Goal: Transaction & Acquisition: Purchase product/service

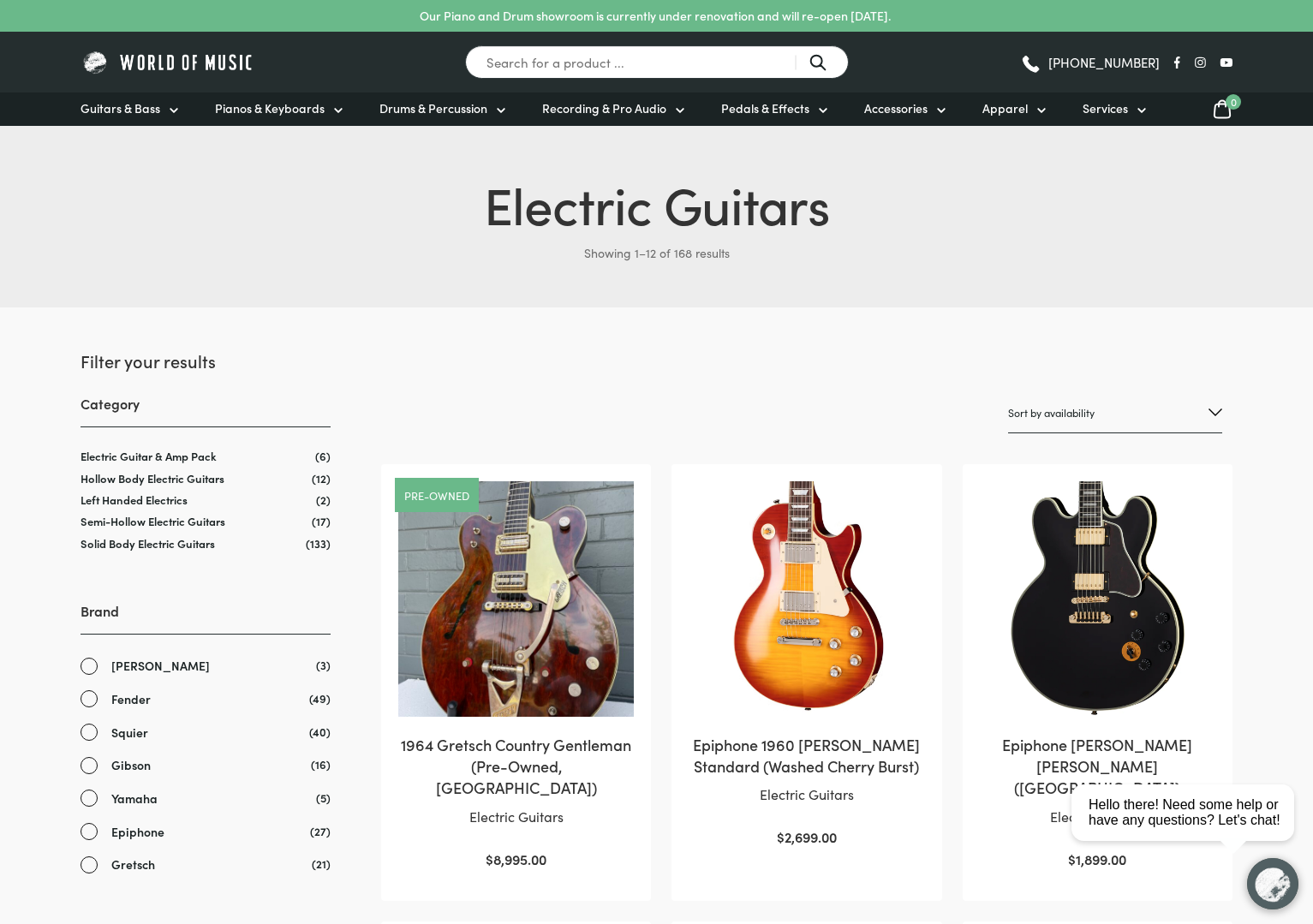
click at [86, 696] on link "Fender" at bounding box center [205, 699] width 250 height 19
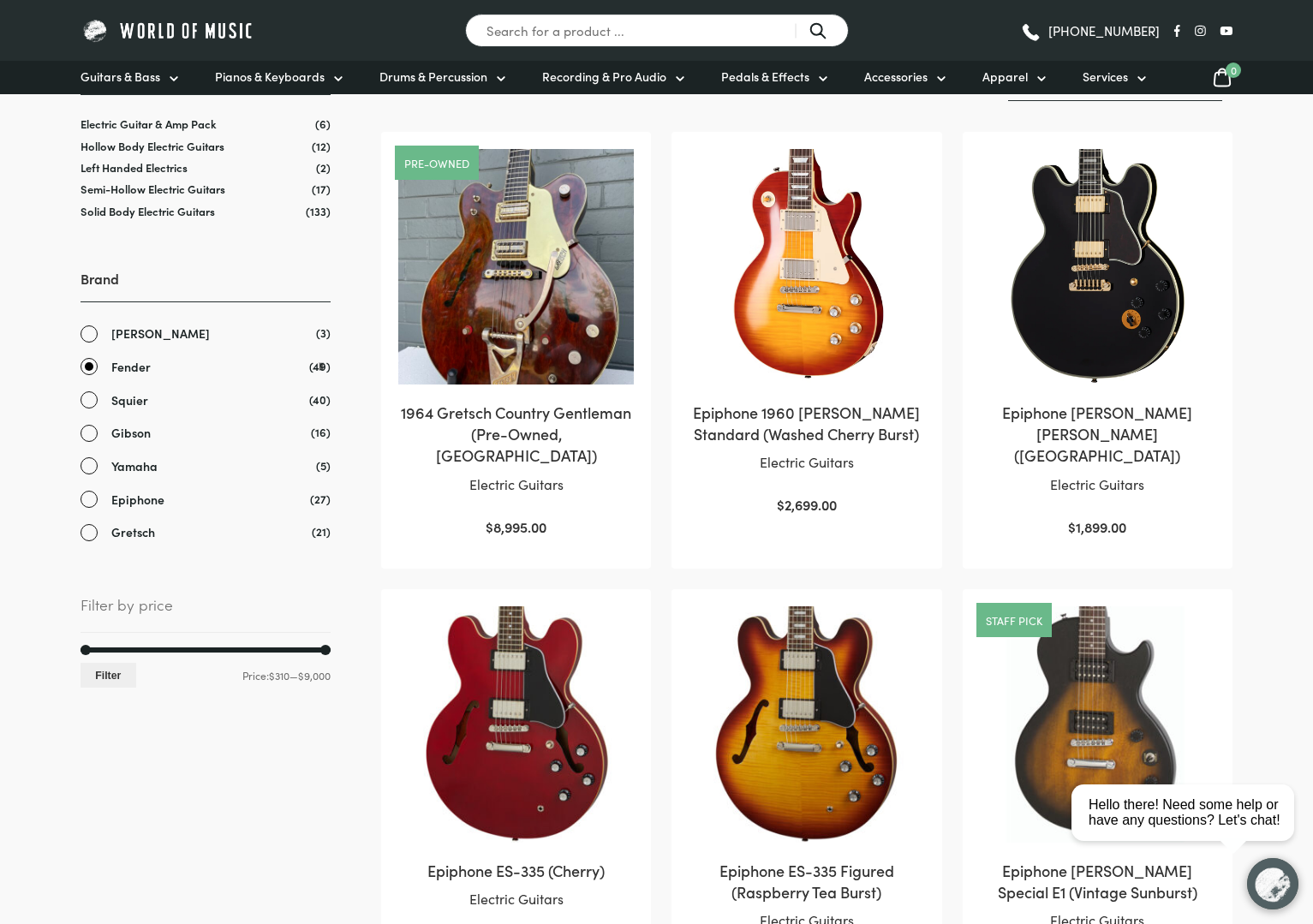
scroll to position [329, 0]
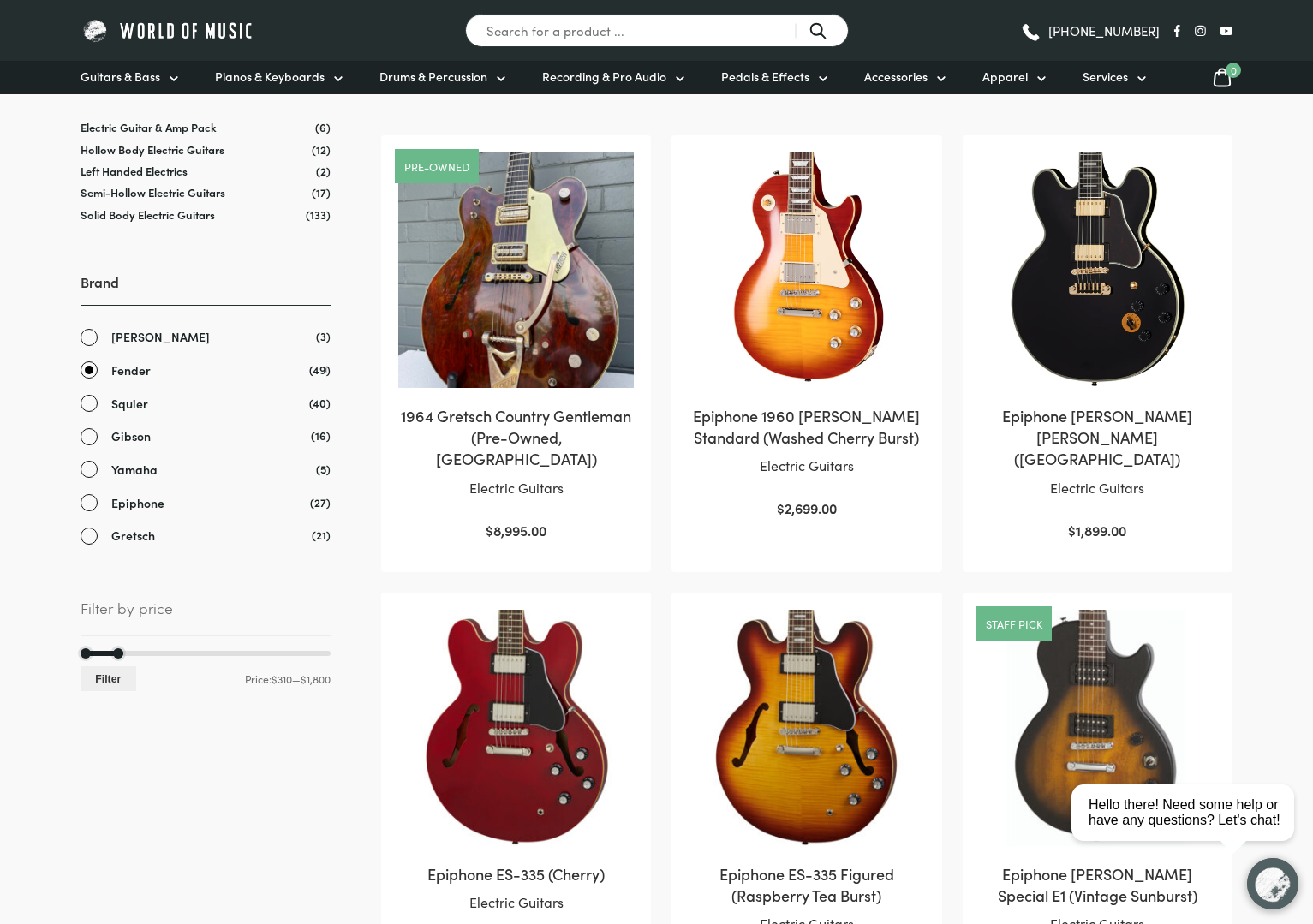
drag, startPoint x: 316, startPoint y: 649, endPoint x: 83, endPoint y: 650, distance: 233.0
click at [124, 651] on div "Min price 310 Max price 1800 Filter Price: $310 — $1,800" at bounding box center [205, 671] width 250 height 41
drag, startPoint x: 82, startPoint y: 649, endPoint x: 99, endPoint y: 651, distance: 17.1
click at [99, 651] on div "Min price 1050 Max price 1800 Filter Price: $1,050 — $1,800" at bounding box center [205, 671] width 250 height 41
click at [122, 676] on button "Filter" at bounding box center [107, 678] width 55 height 25
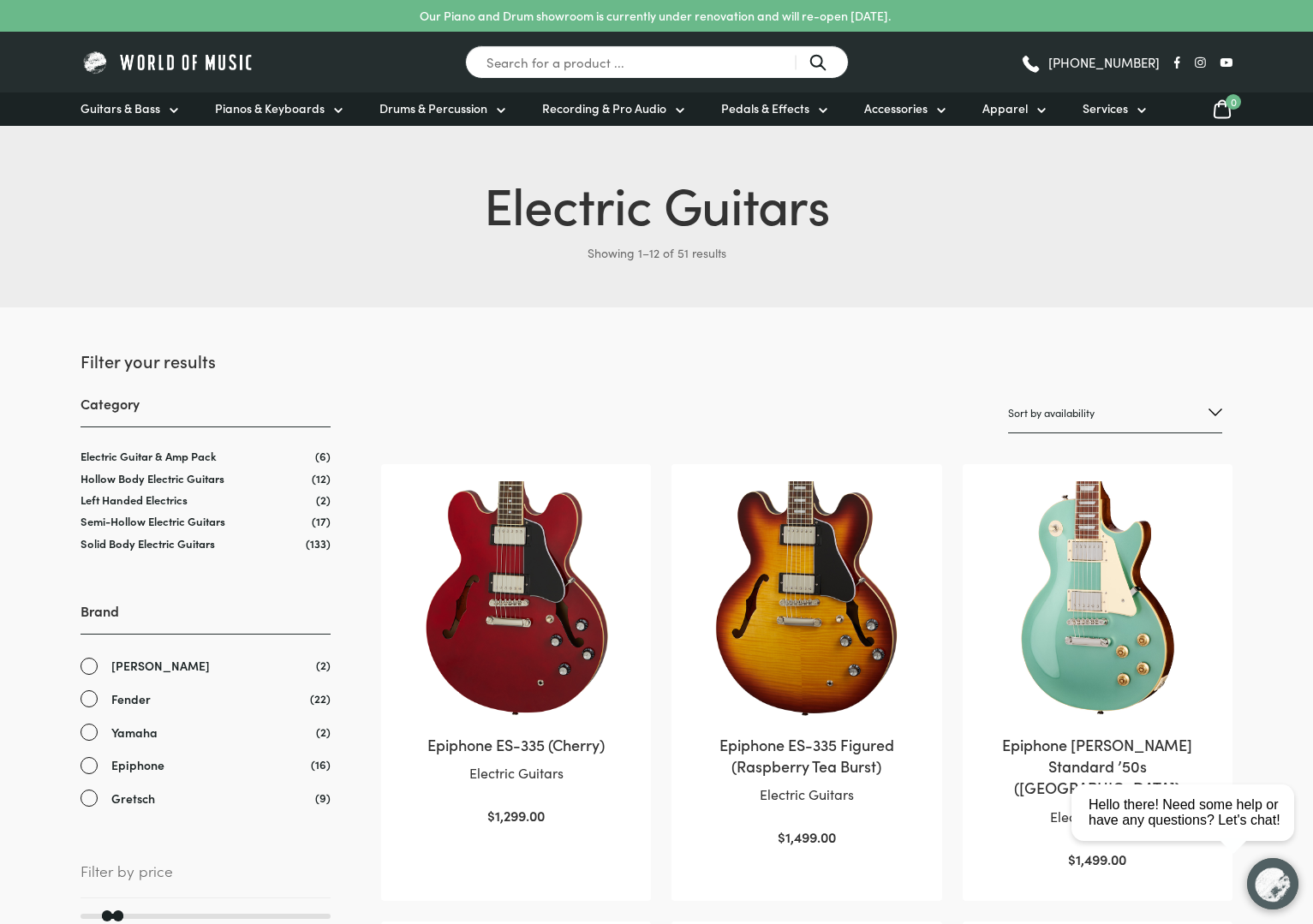
click at [87, 695] on link "Fender" at bounding box center [205, 699] width 250 height 19
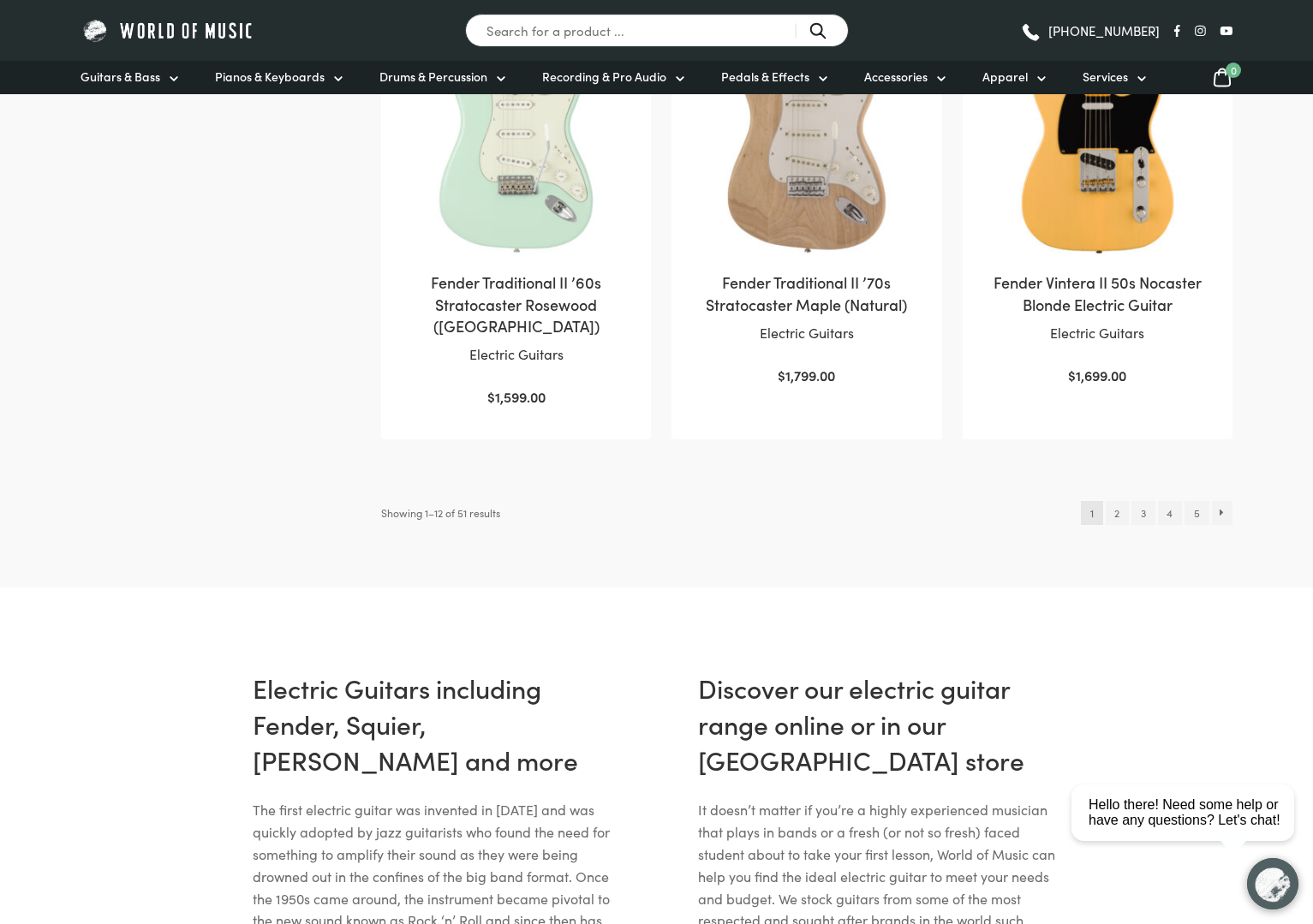
scroll to position [1815, 0]
click at [1116, 500] on link "2" at bounding box center [1117, 511] width 23 height 24
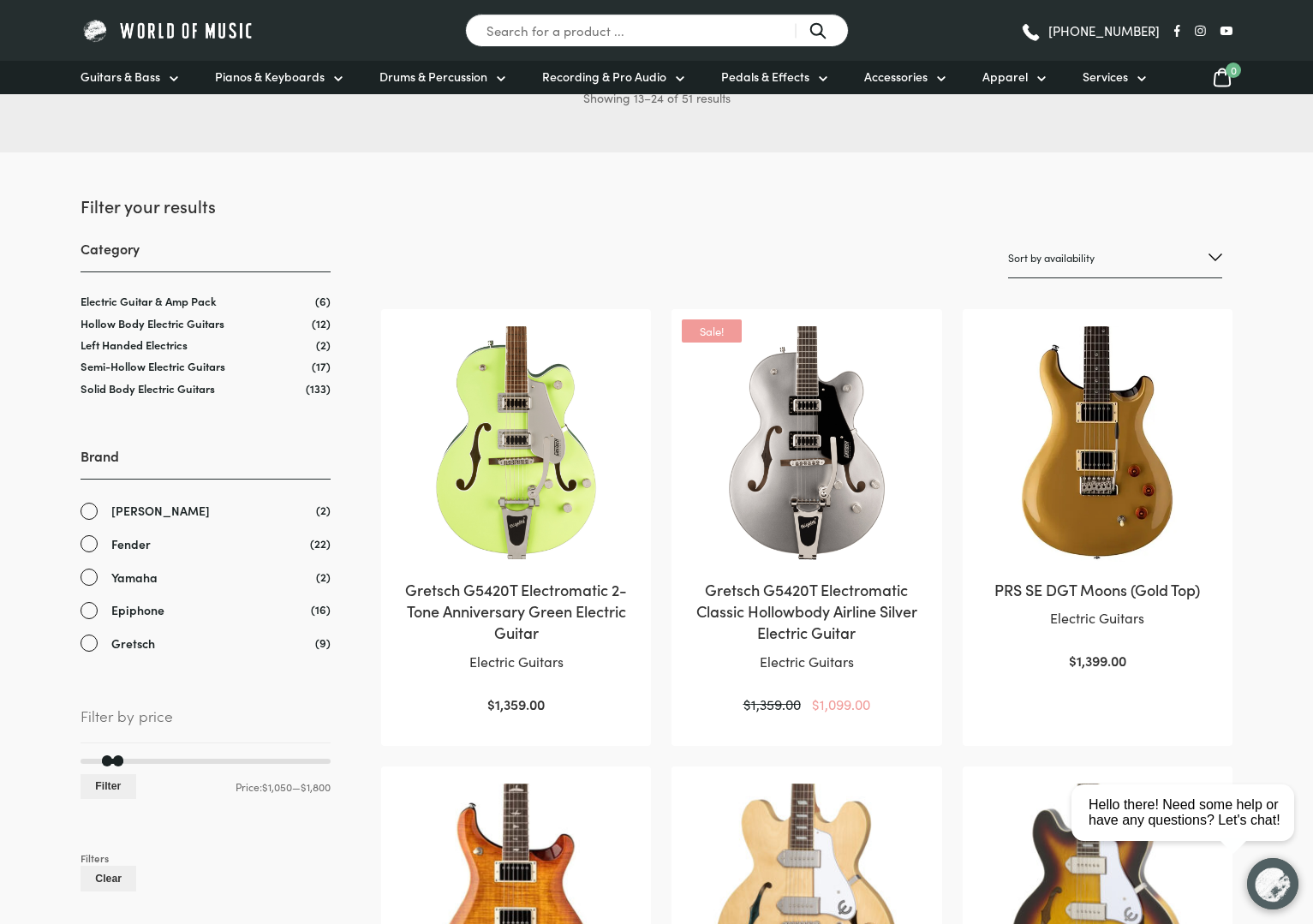
scroll to position [142, 0]
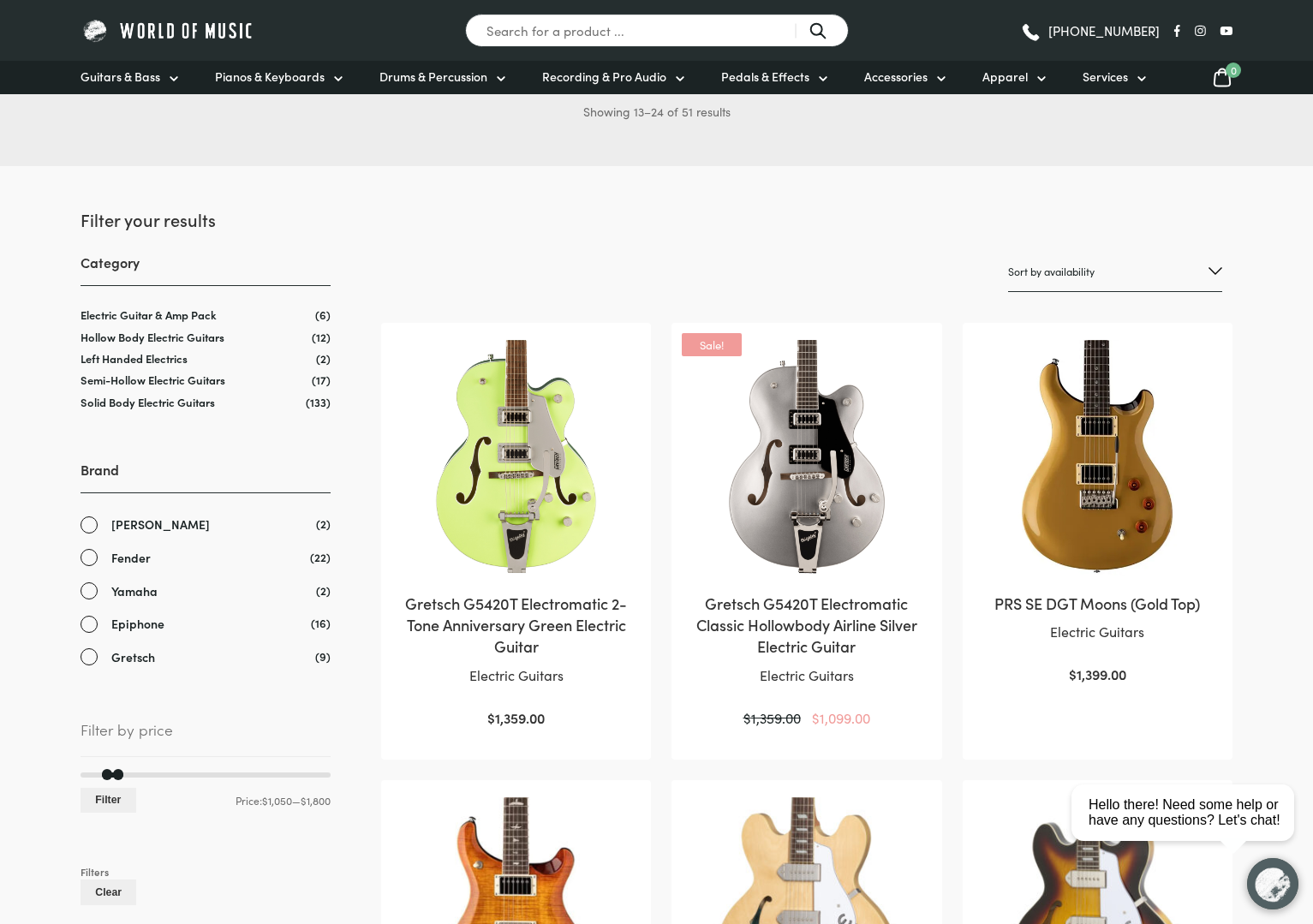
click at [85, 524] on link "[PERSON_NAME]" at bounding box center [205, 524] width 250 height 19
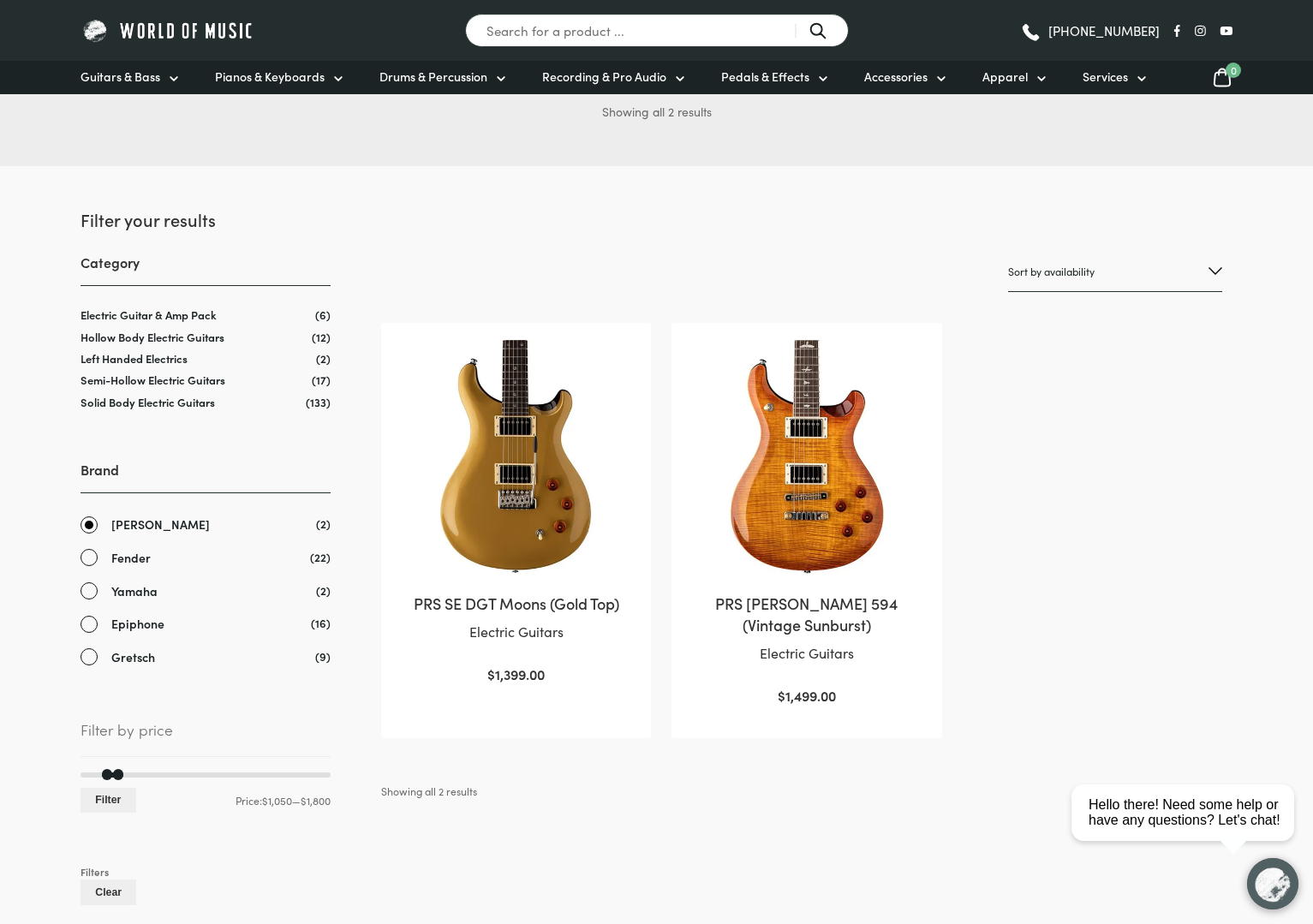
click at [94, 555] on link "Fender" at bounding box center [205, 558] width 250 height 19
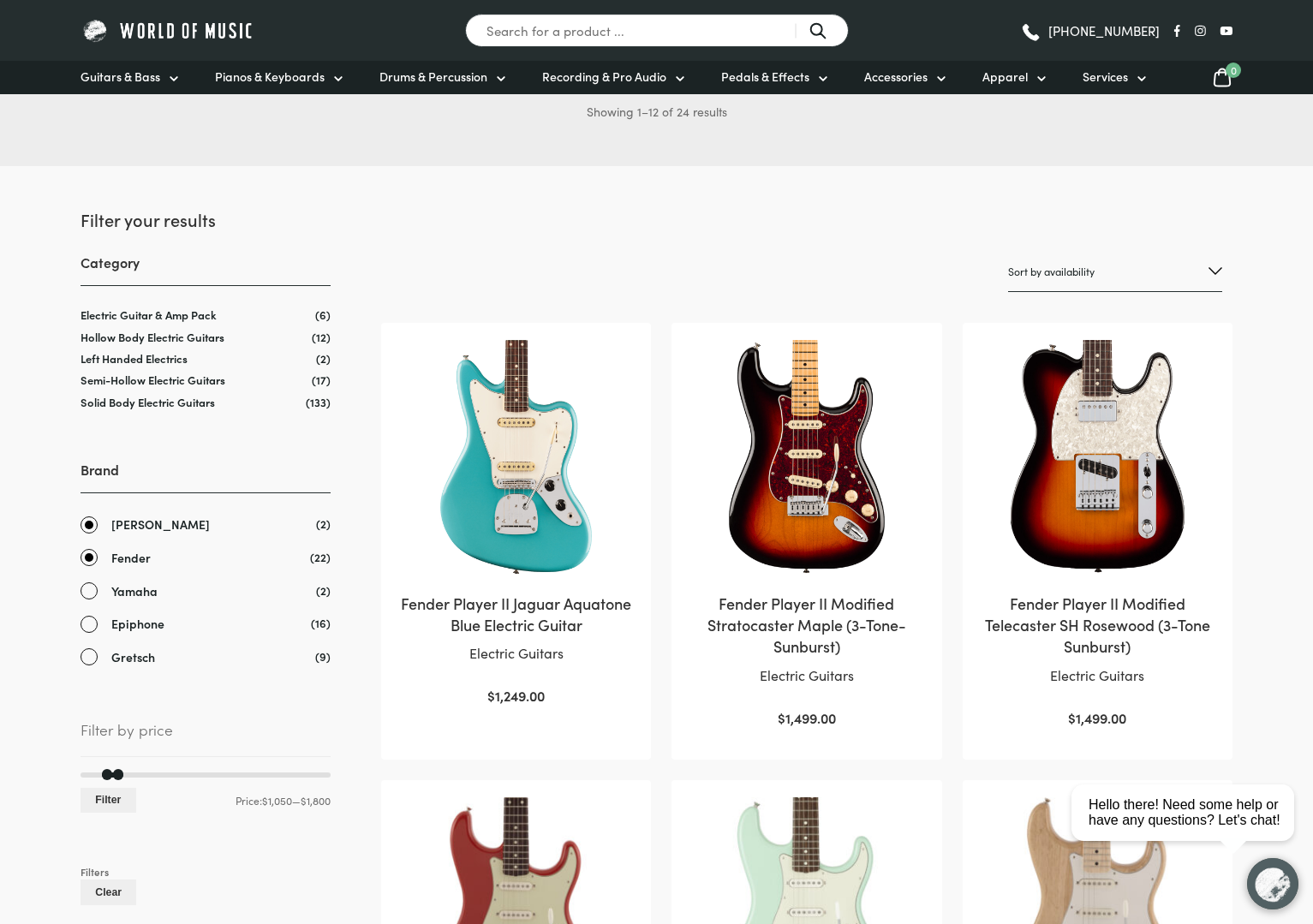
drag, startPoint x: 89, startPoint y: 523, endPoint x: 122, endPoint y: 539, distance: 36.7
click at [89, 523] on link "[PERSON_NAME]" at bounding box center [205, 524] width 250 height 19
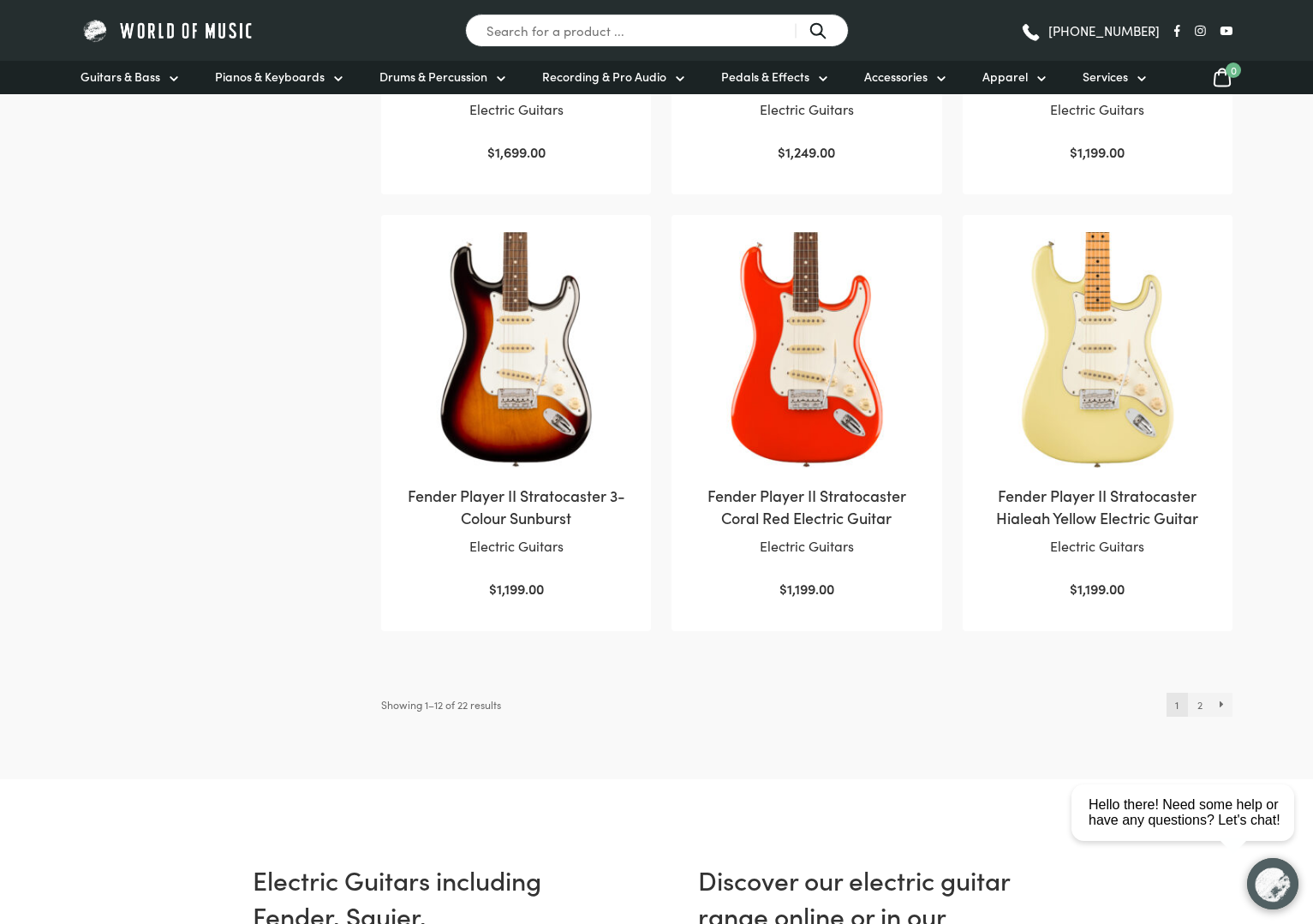
scroll to position [1602, 0]
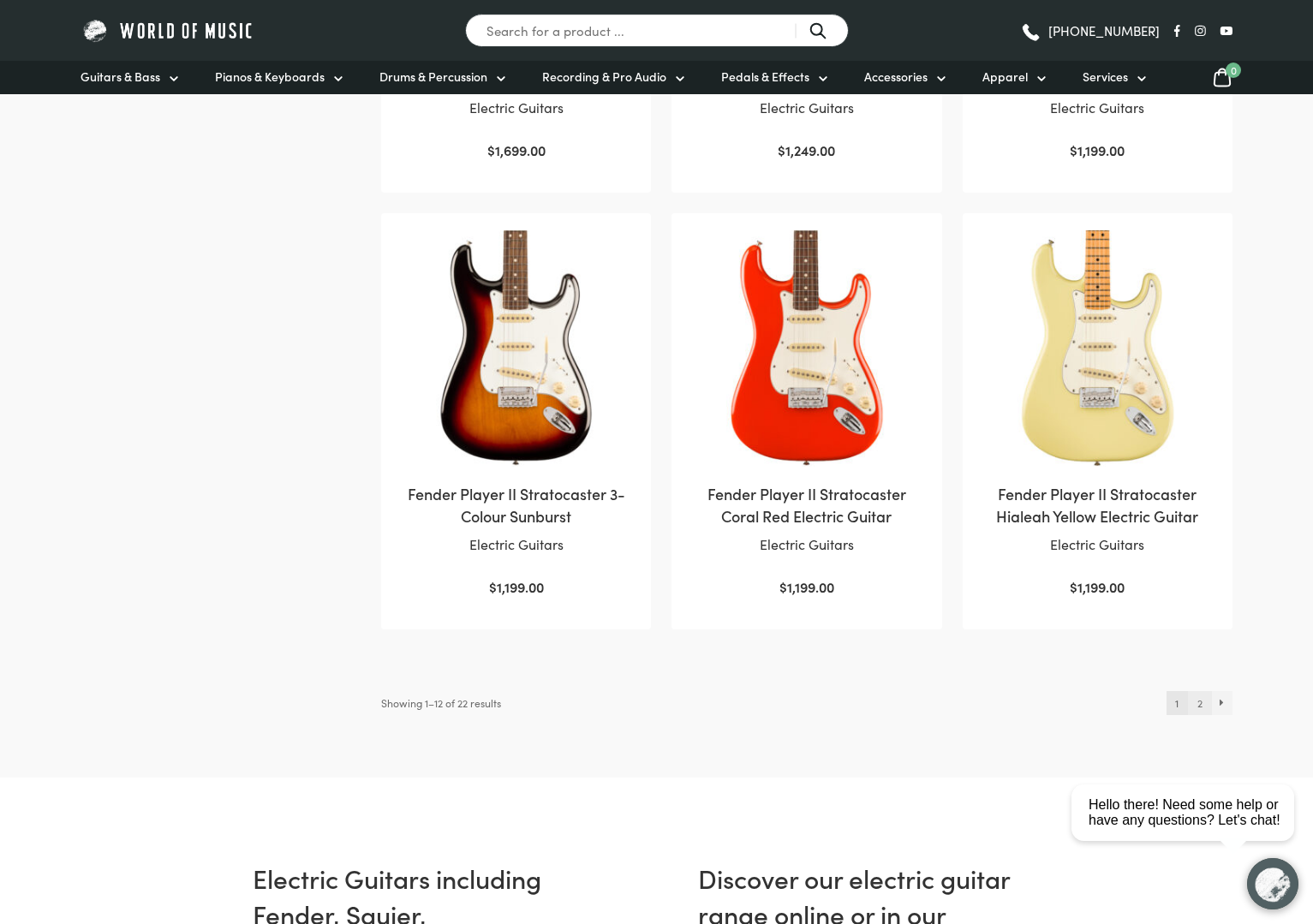
click at [1202, 693] on link "2" at bounding box center [1199, 702] width 23 height 24
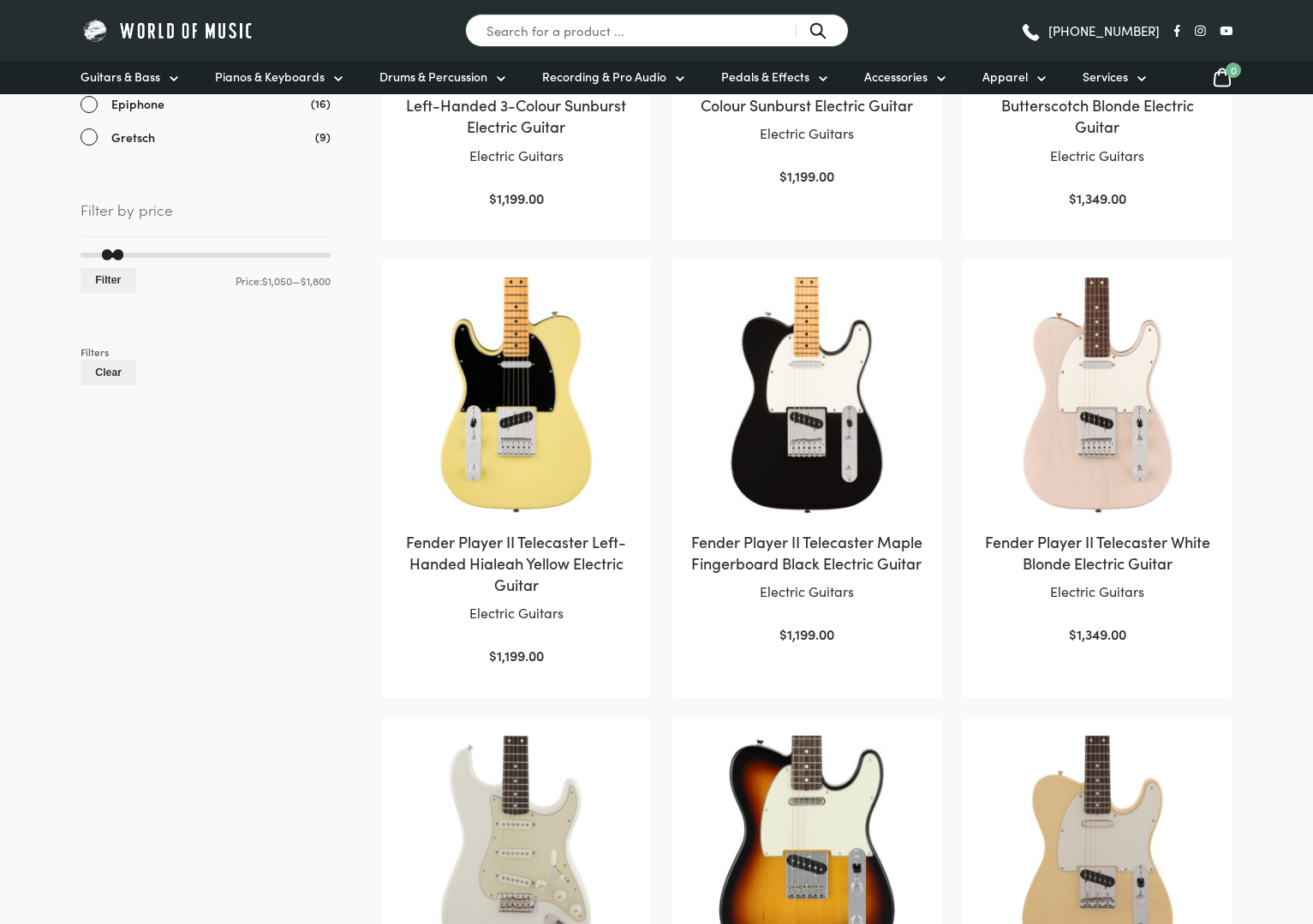
scroll to position [929, 0]
